Goal: Navigation & Orientation: Understand site structure

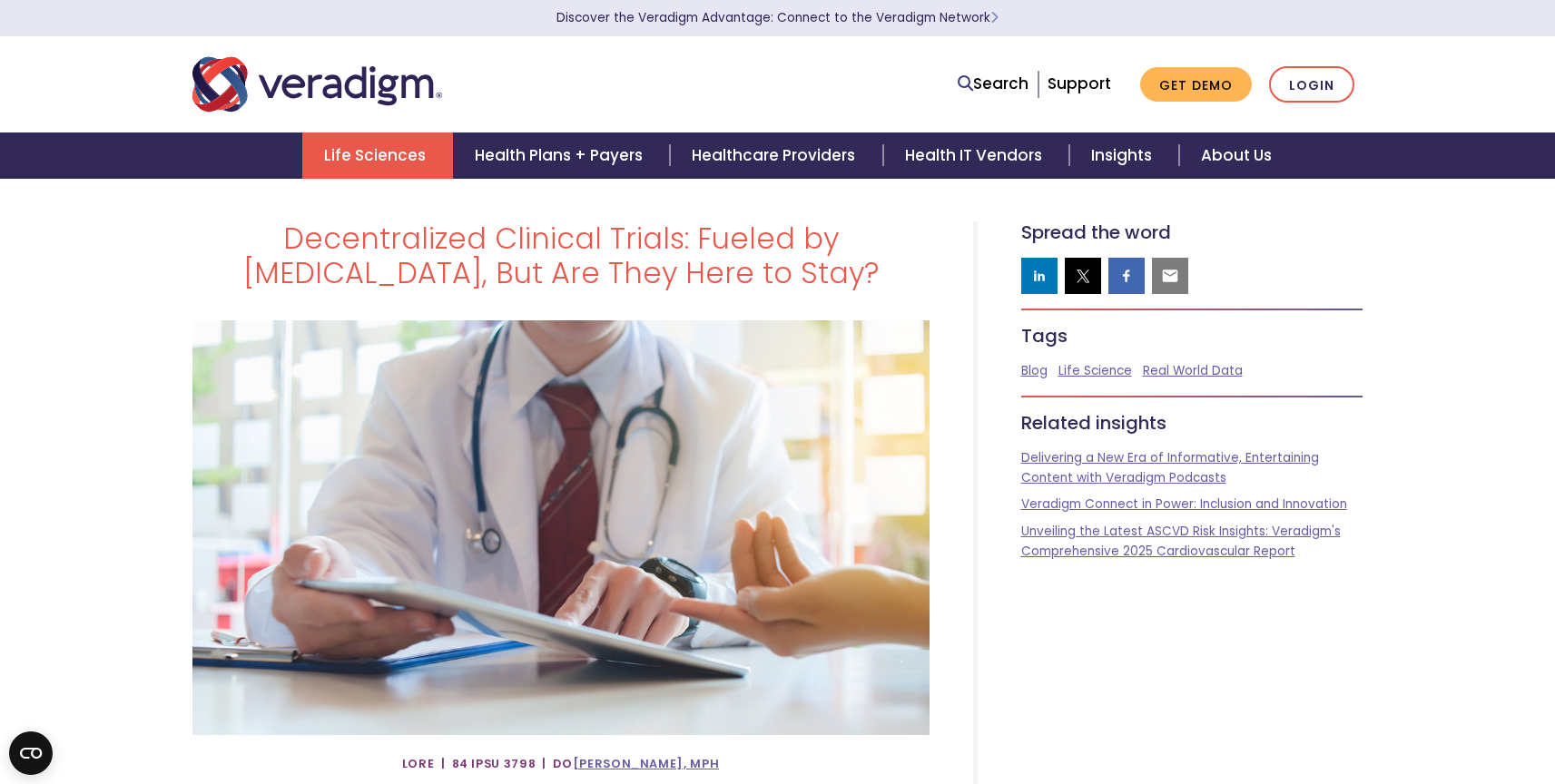
click at [357, 142] on link "Life Sciences" at bounding box center [378, 155] width 151 height 46
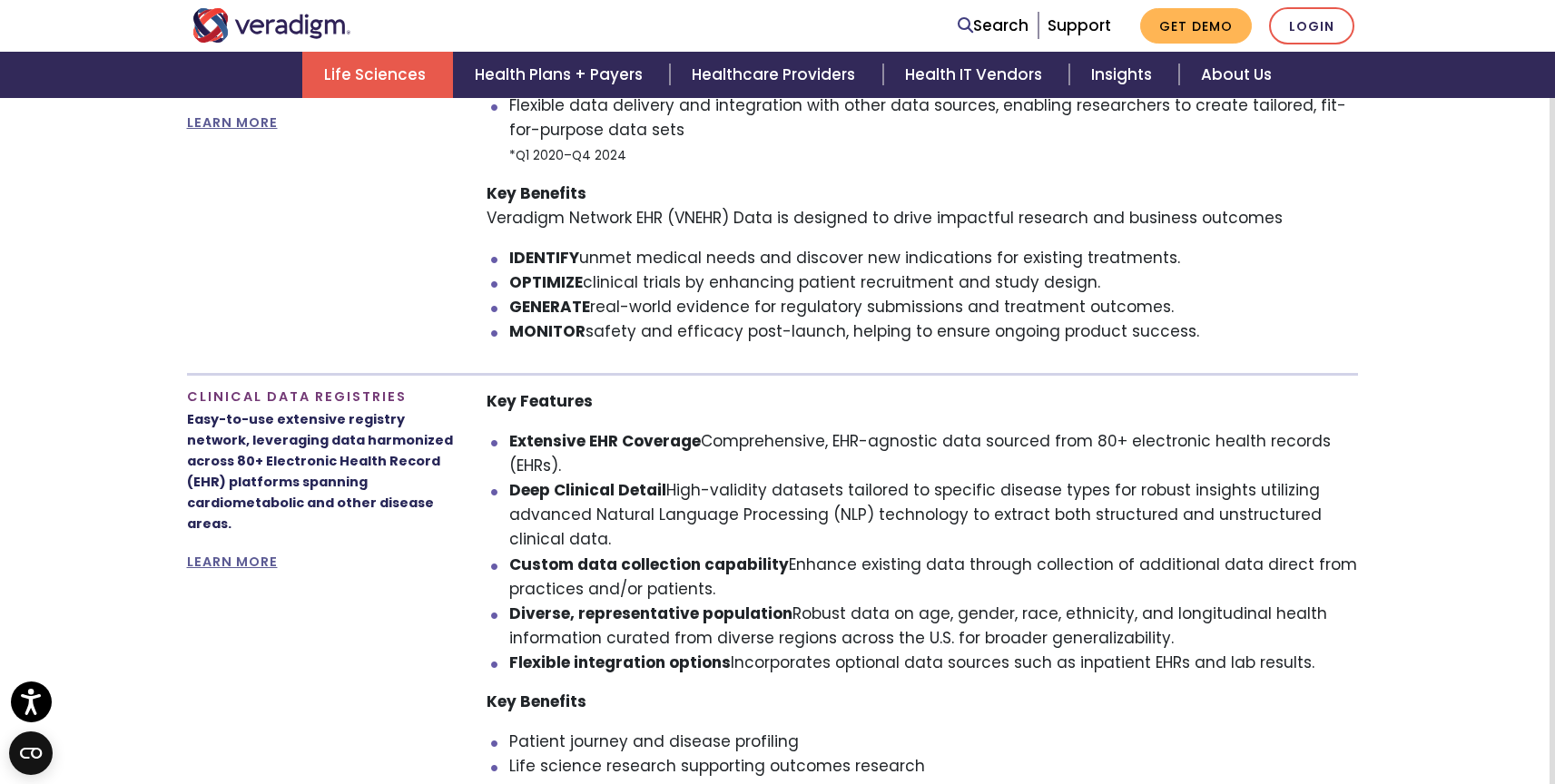
scroll to position [1444, 6]
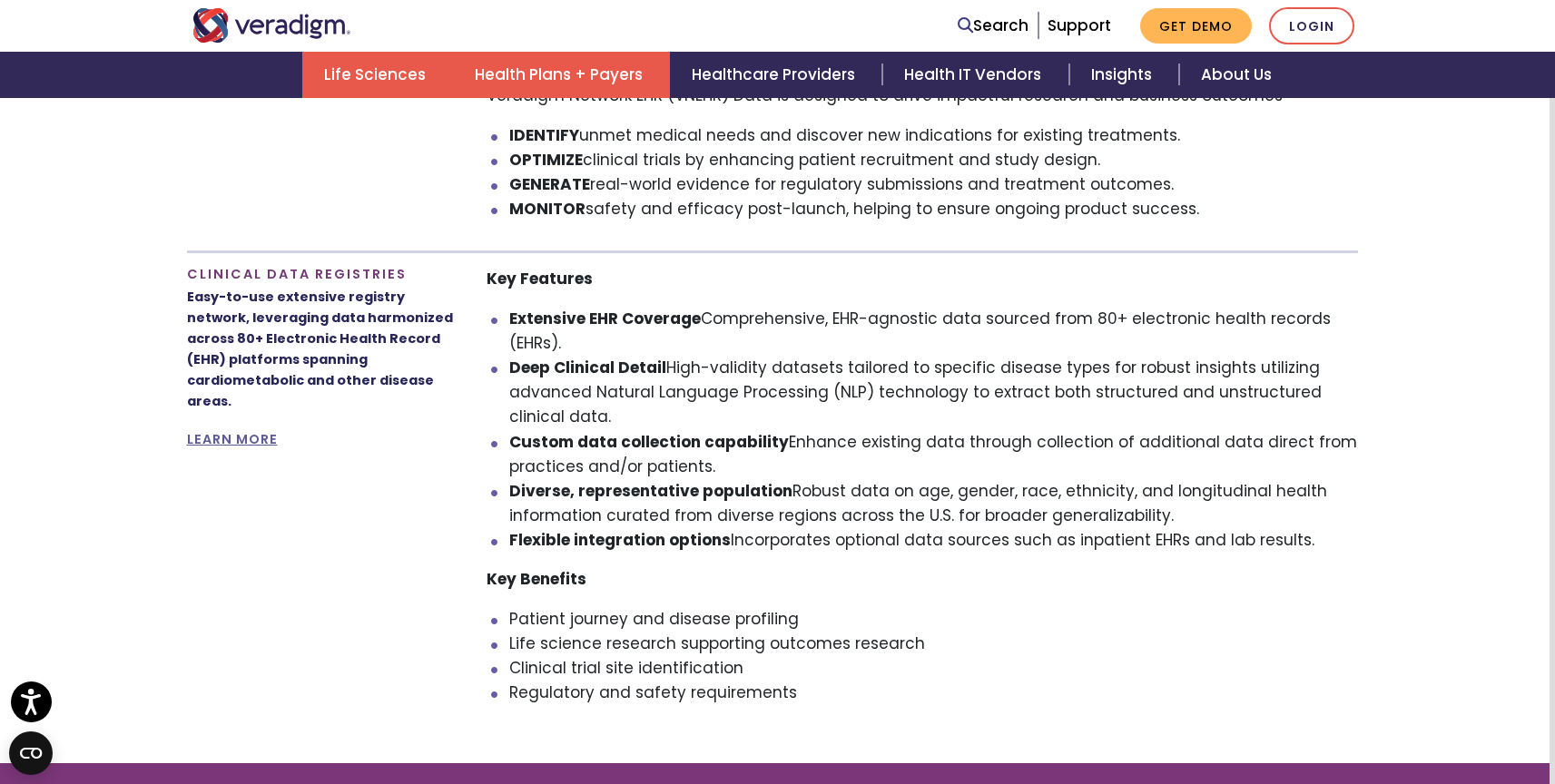
click at [576, 78] on link "Health Plans + Payers" at bounding box center [561, 74] width 217 height 46
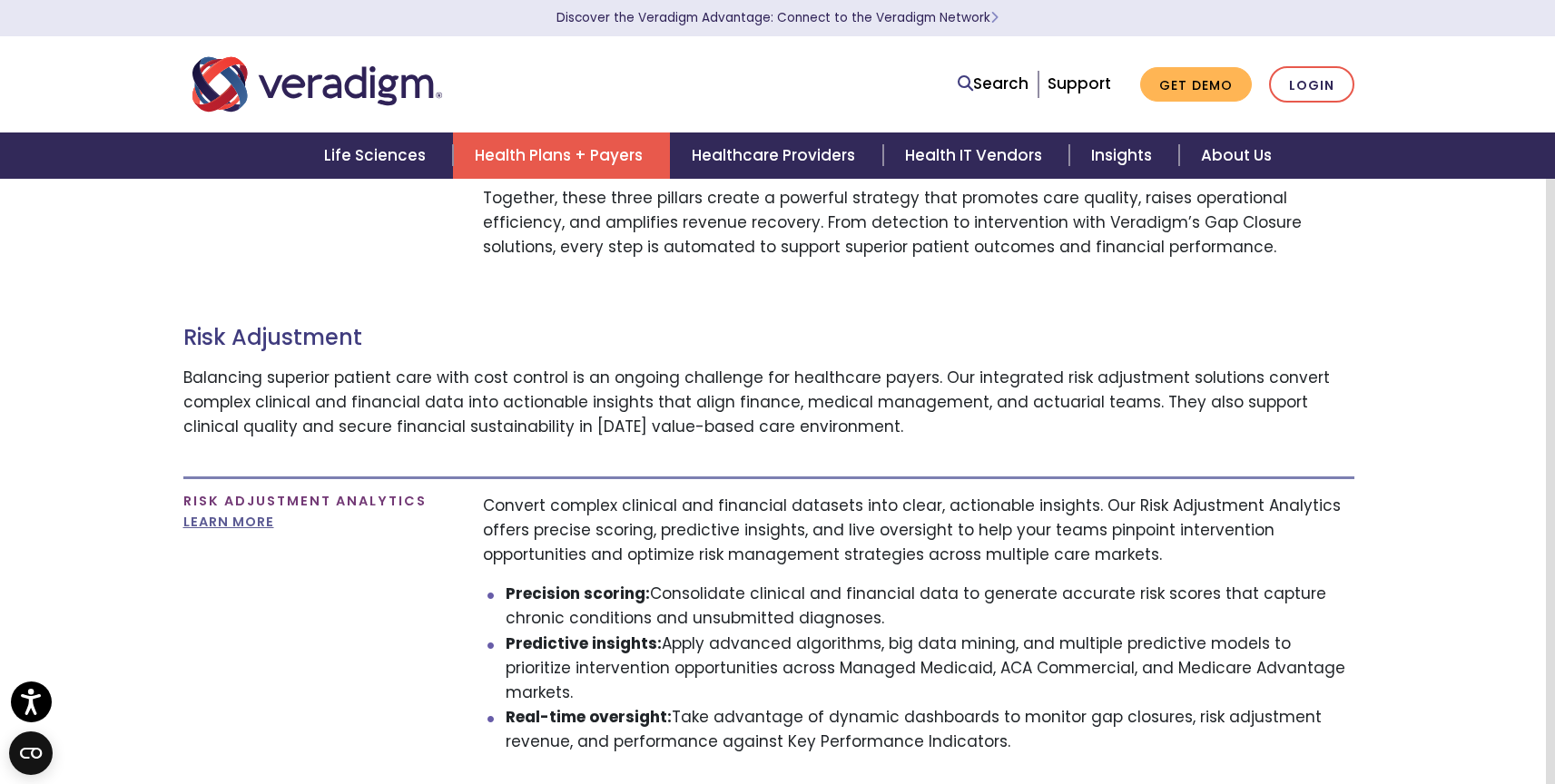
scroll to position [2038, 9]
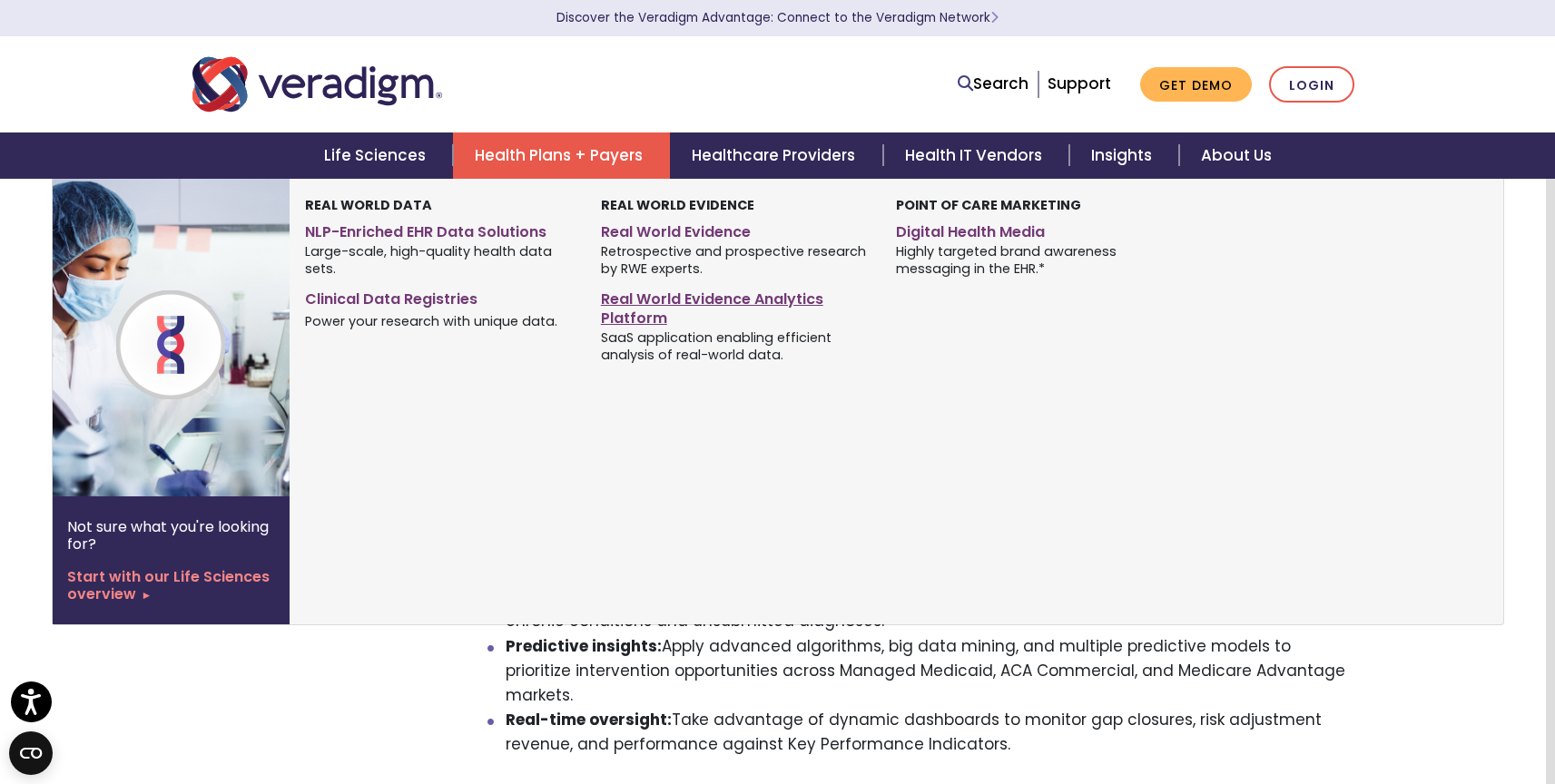
click at [647, 294] on link "Real World Evidence Analytics Platform" at bounding box center [734, 305] width 268 height 45
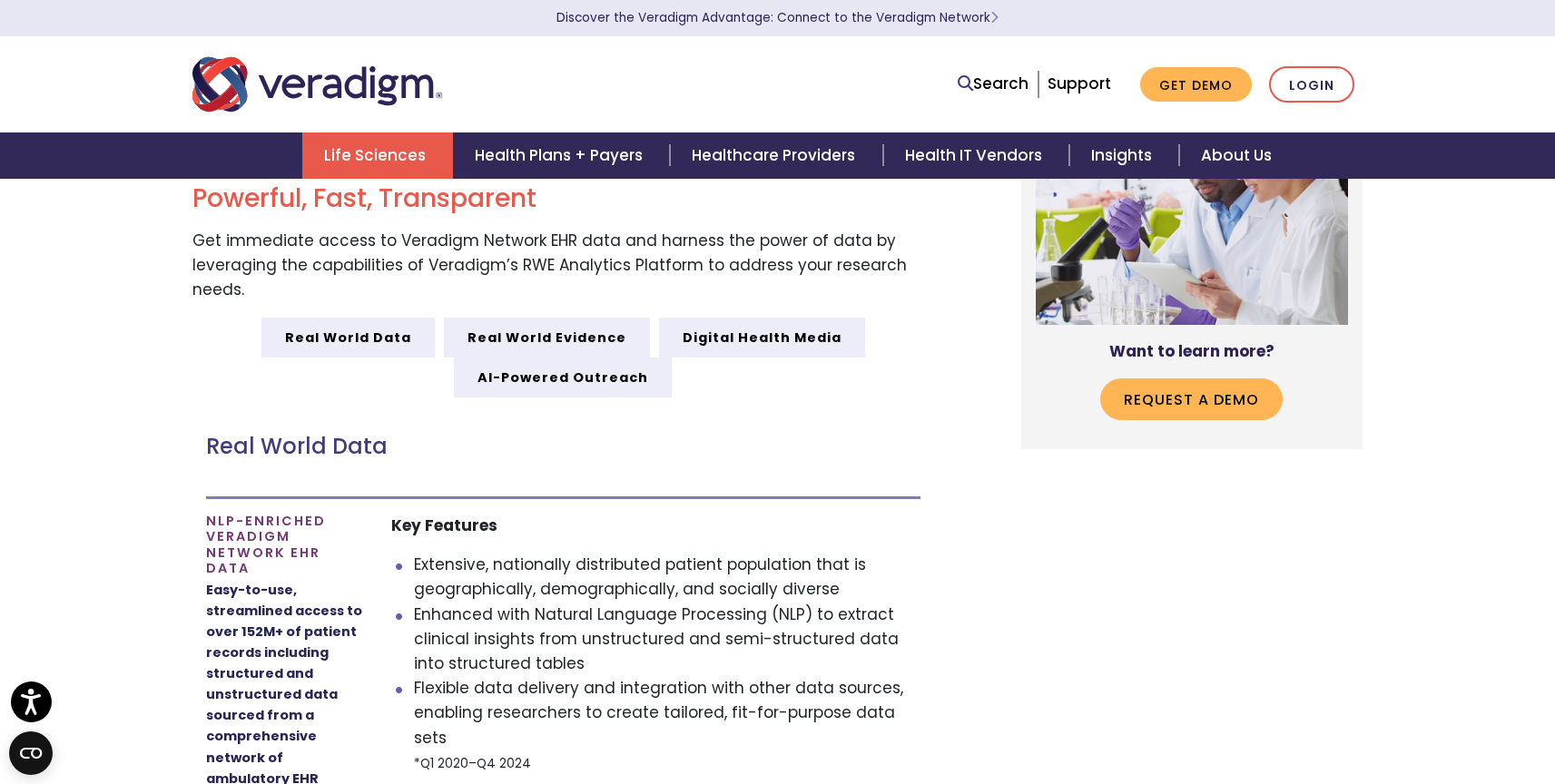
scroll to position [1996, 0]
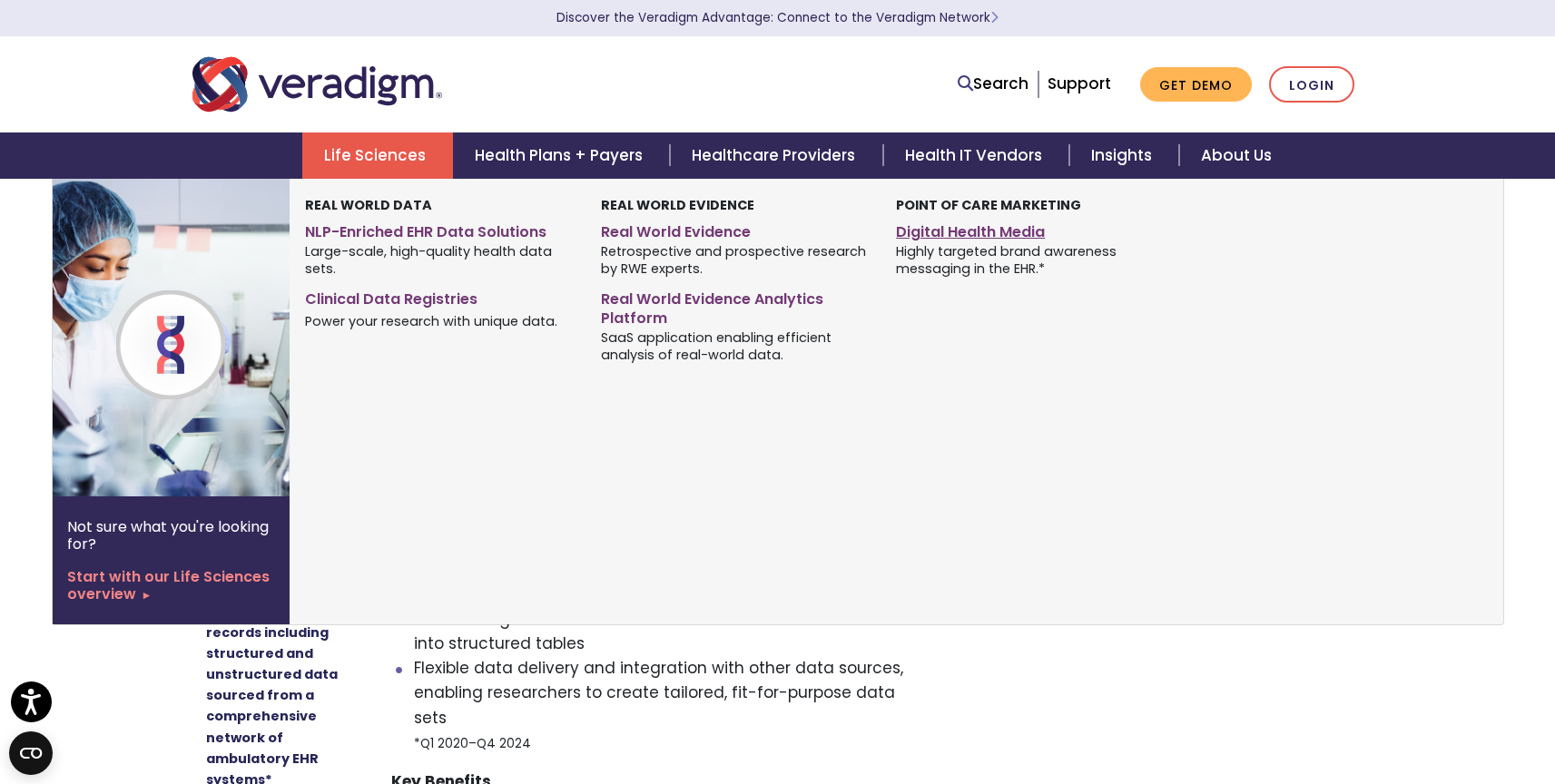
click at [990, 237] on link "Digital Health Media" at bounding box center [1029, 229] width 268 height 27
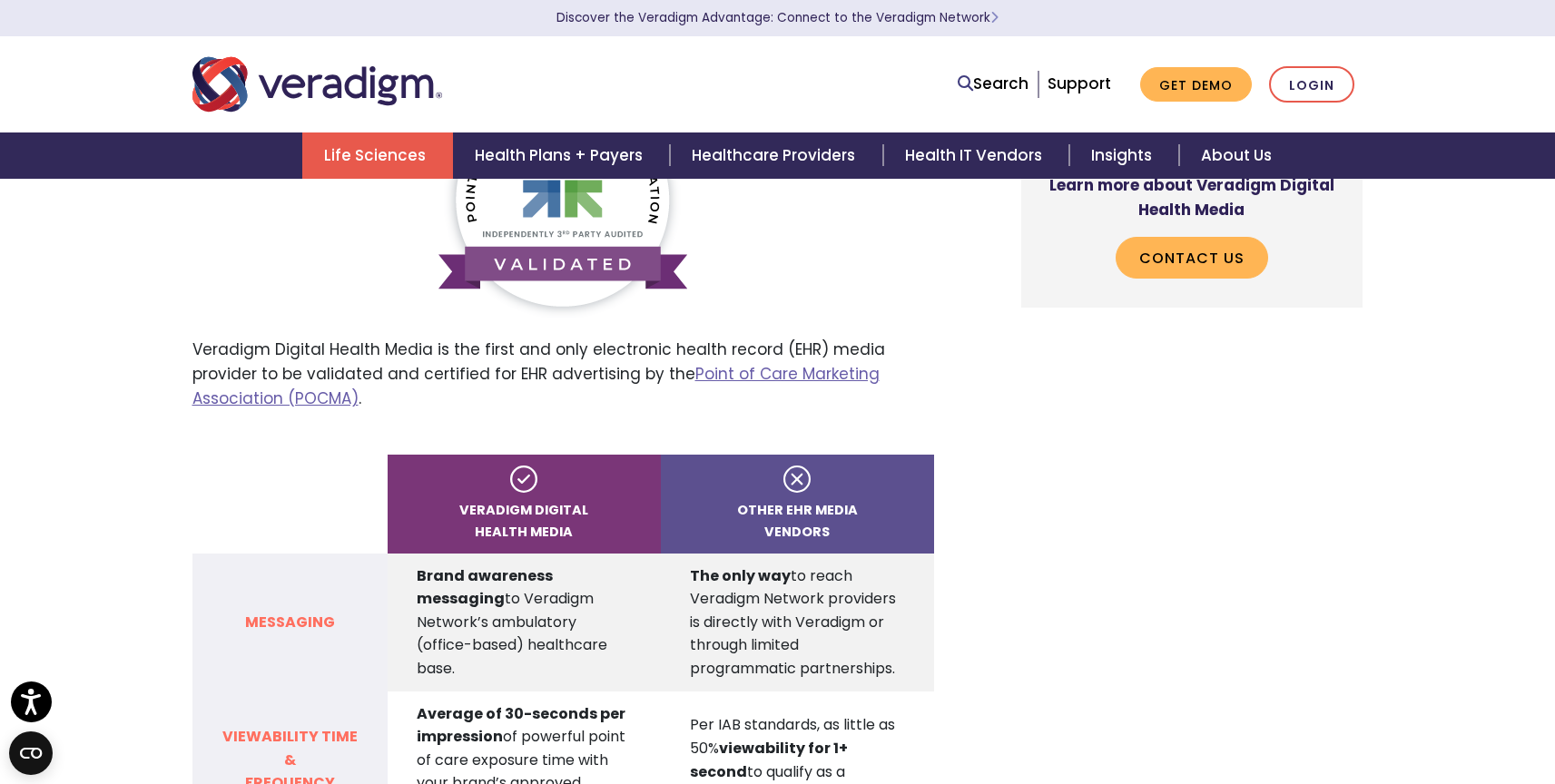
scroll to position [1602, 0]
